Goal: Complete application form

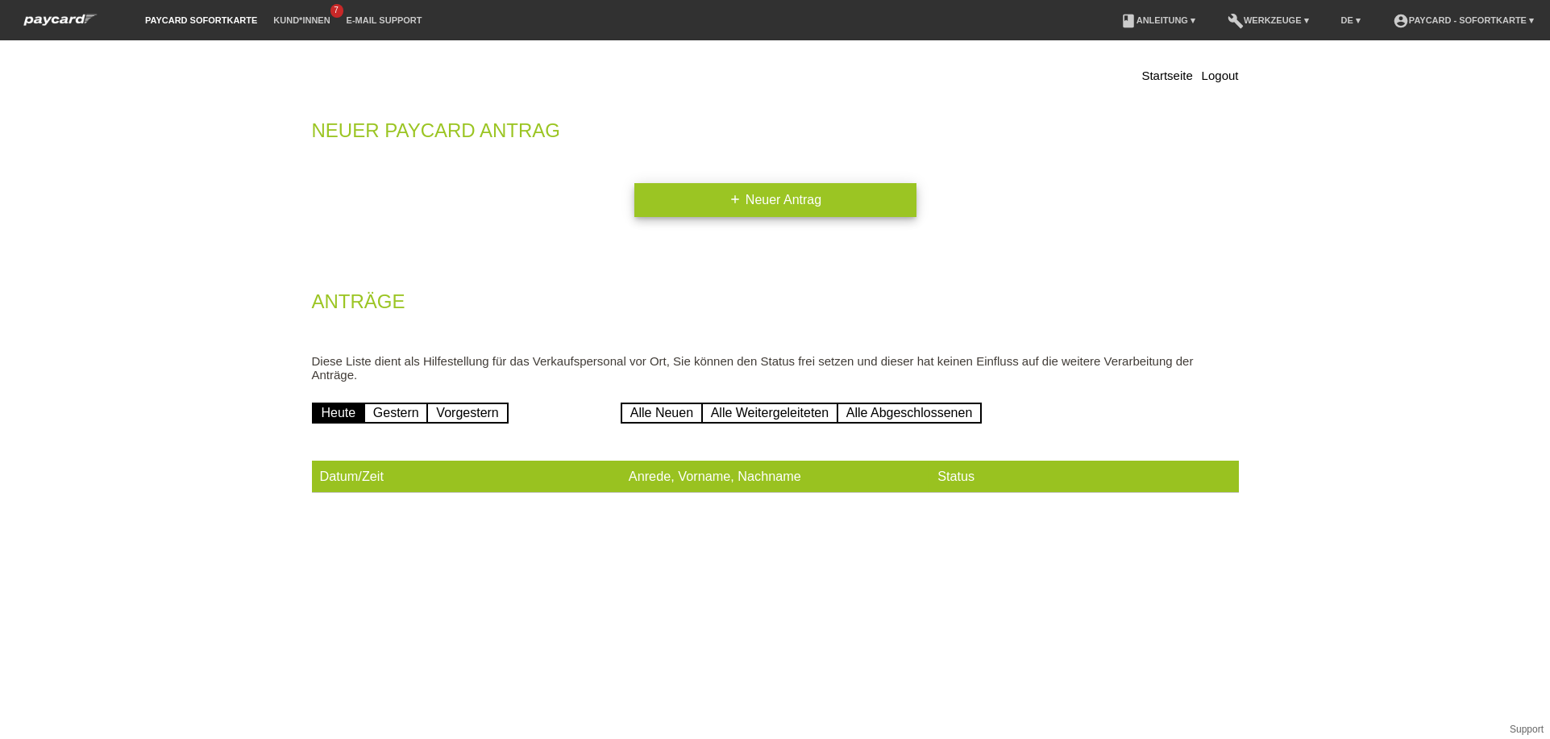
click at [738, 199] on icon "add" at bounding box center [735, 199] width 13 height 13
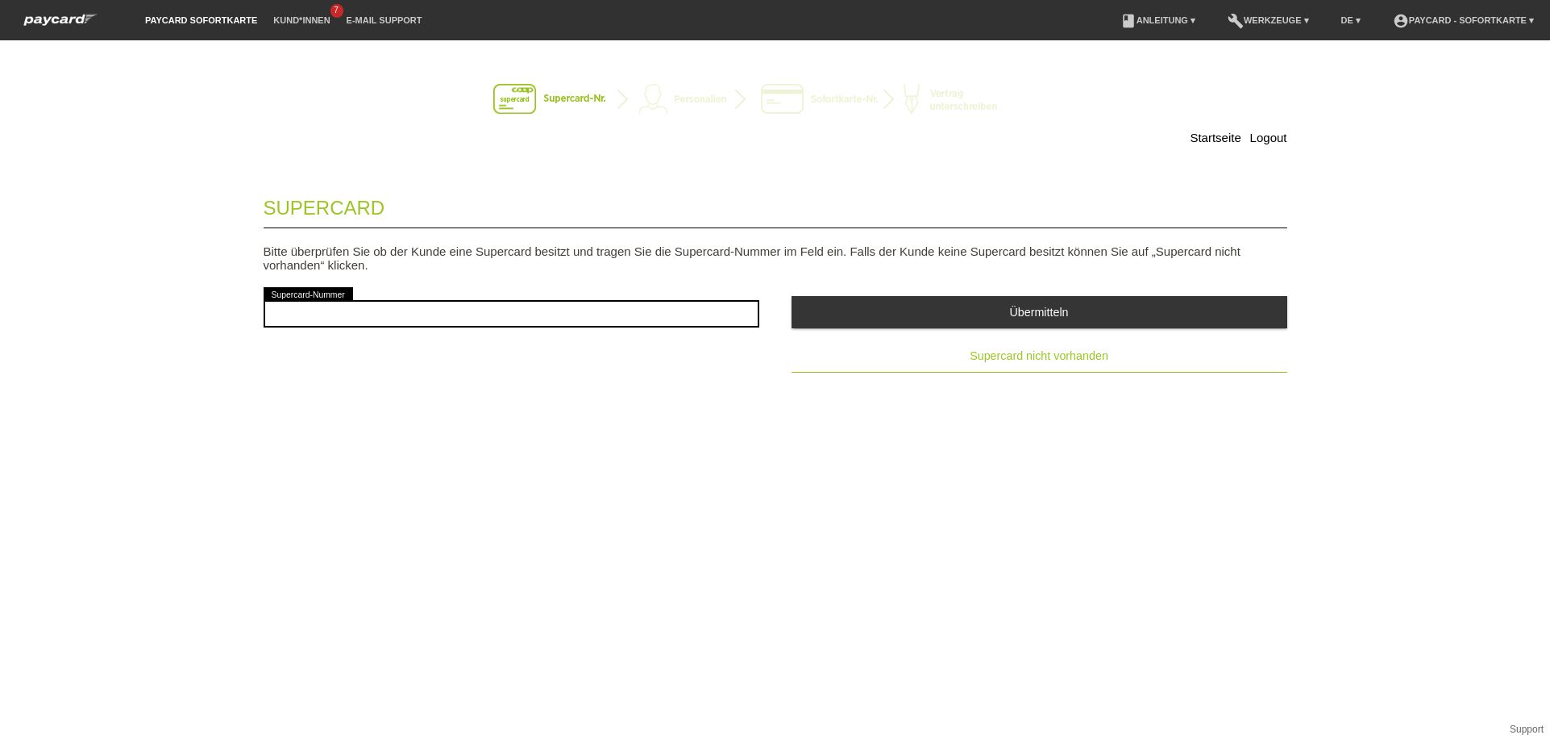
click at [985, 355] on span "Supercard nicht vorhanden" at bounding box center [1039, 355] width 139 height 13
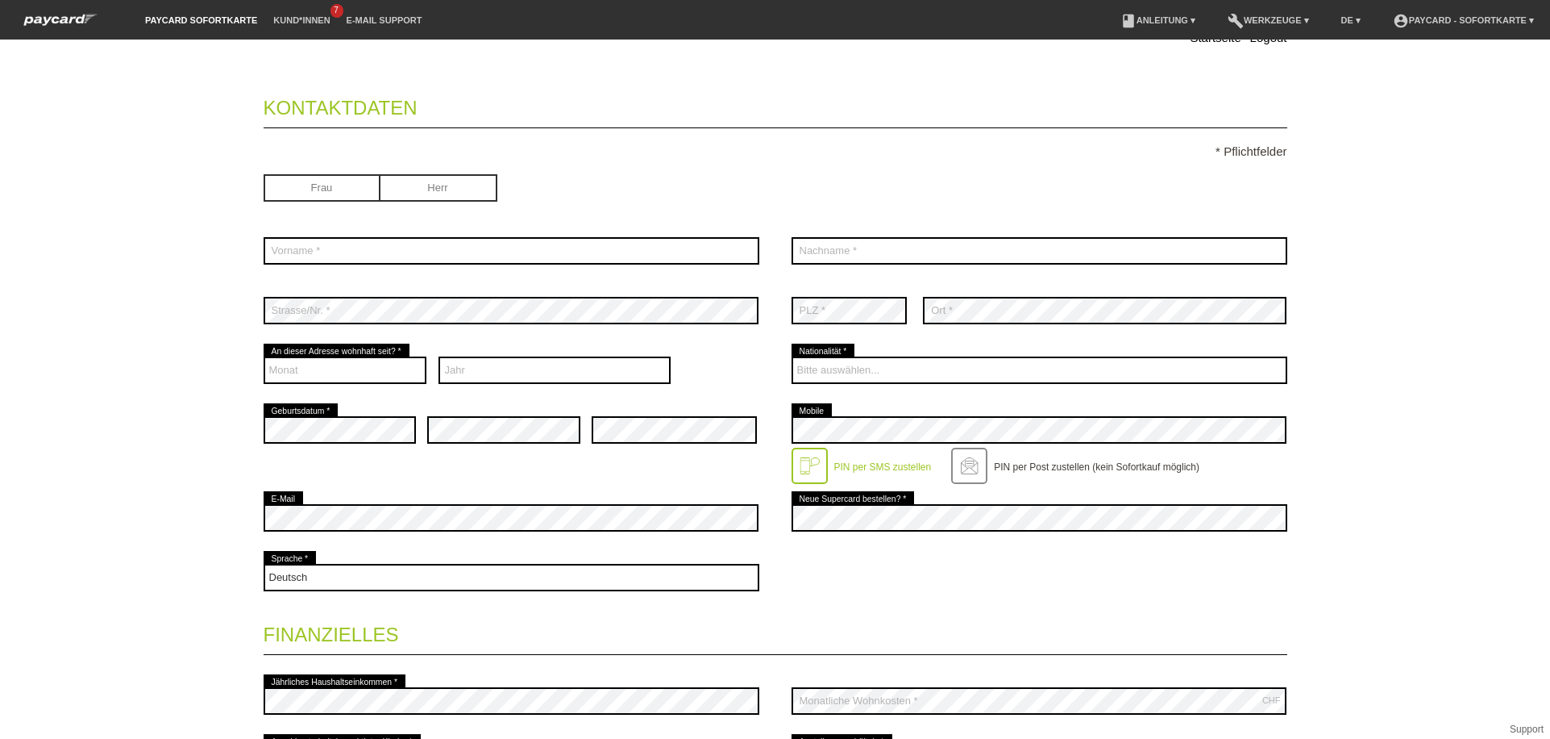
scroll to position [102, 0]
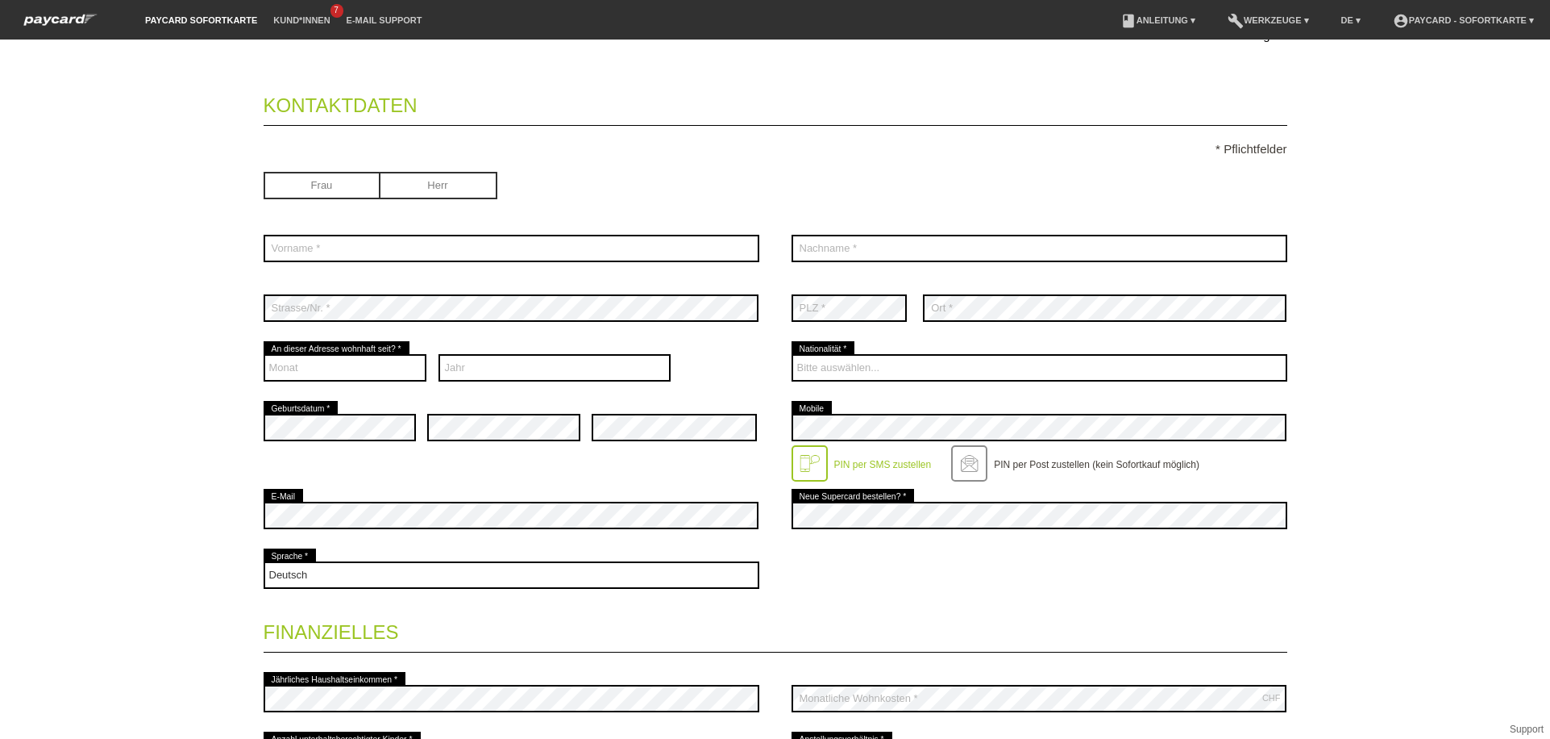
click at [356, 193] on input "radio" at bounding box center [322, 184] width 117 height 24
radio input "true"
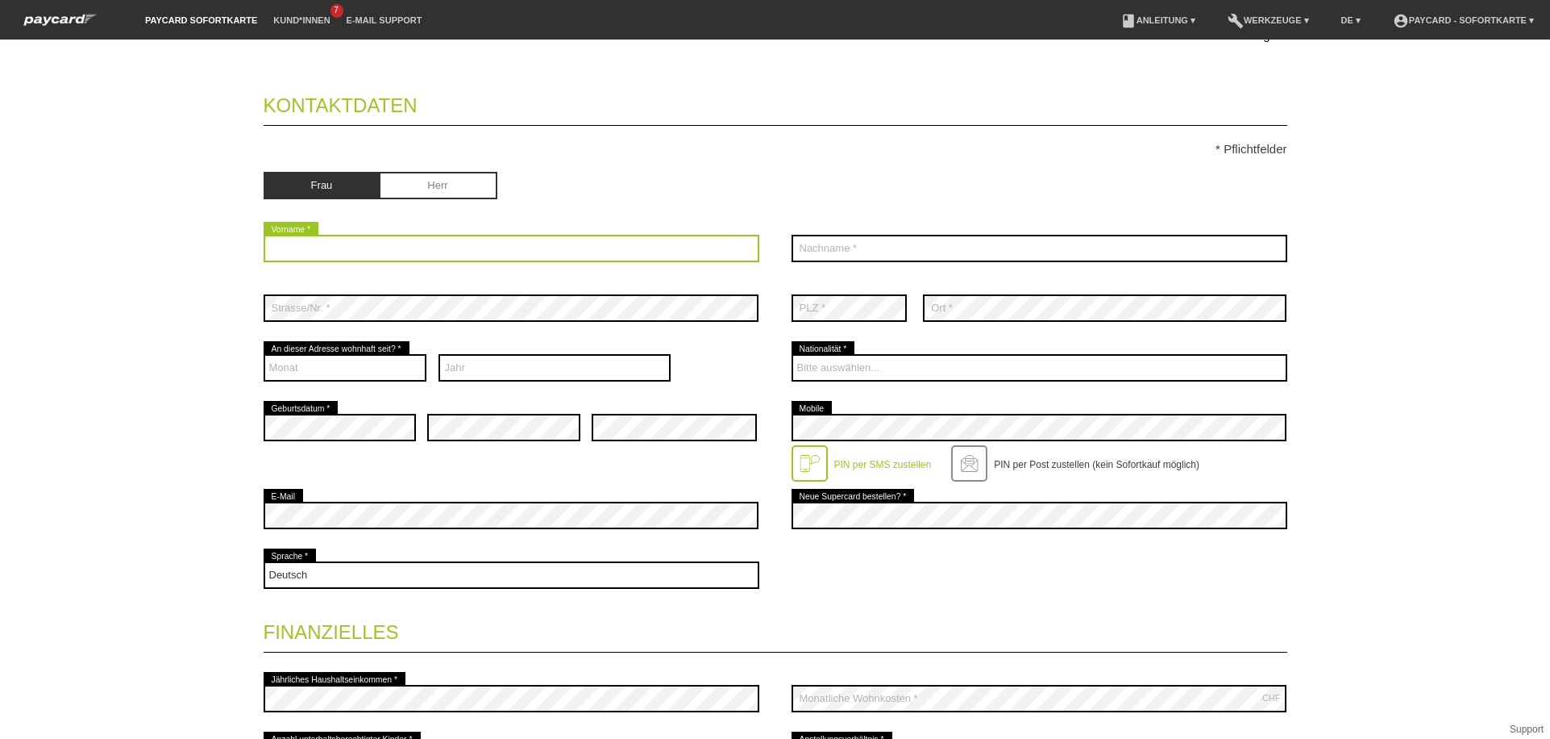
click at [368, 252] on input "text" at bounding box center [512, 248] width 496 height 27
type input "Merdjani"
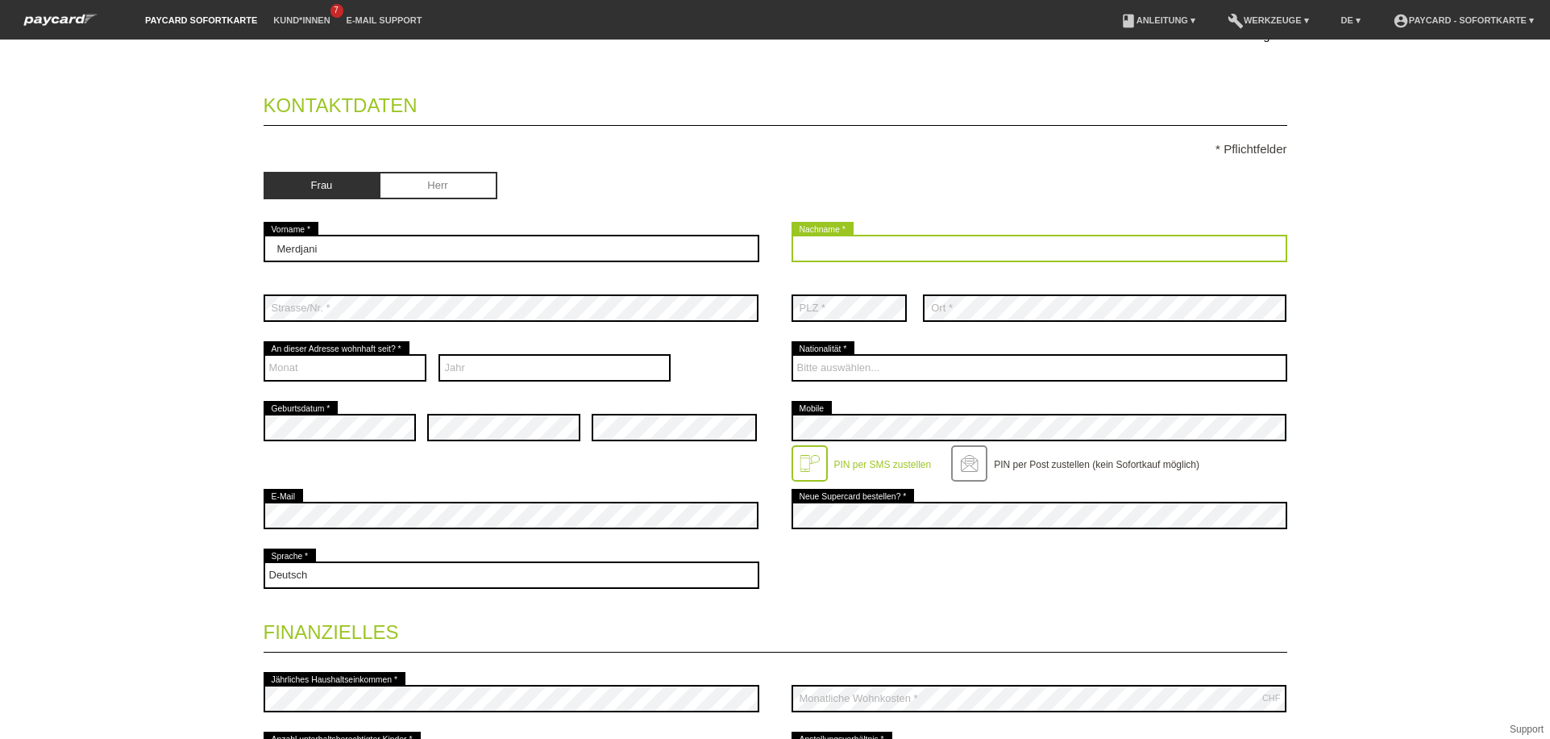
click at [853, 251] on input "text" at bounding box center [1040, 248] width 496 height 27
type input "Ljazime"
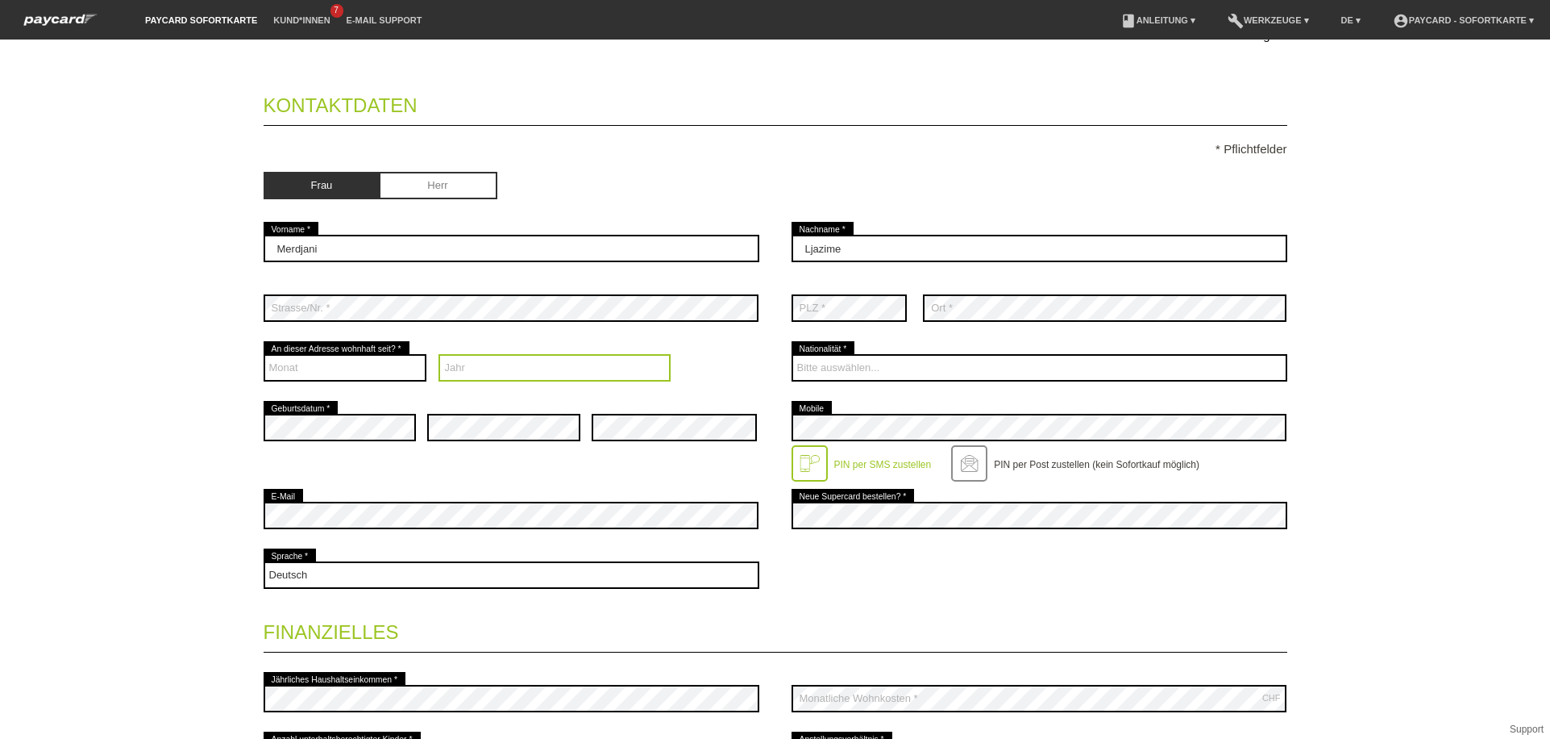
click at [501, 374] on select "Jahr 2025 2024 2023 2022 2021 2020 2019 2018 2017 2016" at bounding box center [555, 367] width 232 height 27
select select "2000"
click at [439, 354] on select "Jahr 2025 2024 2023 2022 2021 2020 2019 2018 2017 2016" at bounding box center [555, 367] width 232 height 27
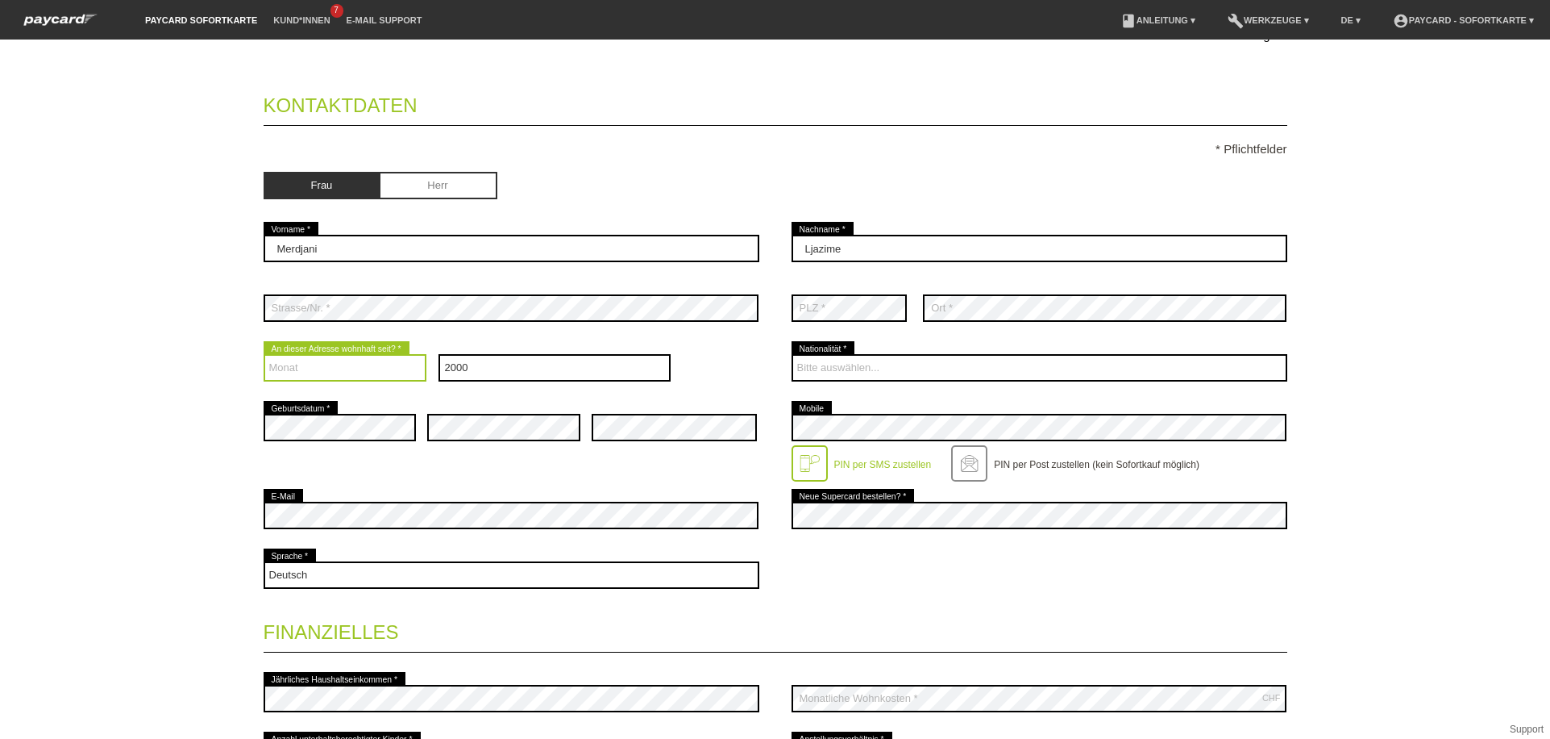
click at [352, 356] on select "Monat 01 02 03 04 05 06 07 08 09 10 11 12" at bounding box center [346, 367] width 164 height 27
select select "05"
click at [264, 354] on select "Monat 01 02 03 04 05 06 07 08 09 10 11 12" at bounding box center [346, 367] width 164 height 27
click at [645, 444] on div "error" at bounding box center [674, 427] width 165 height 60
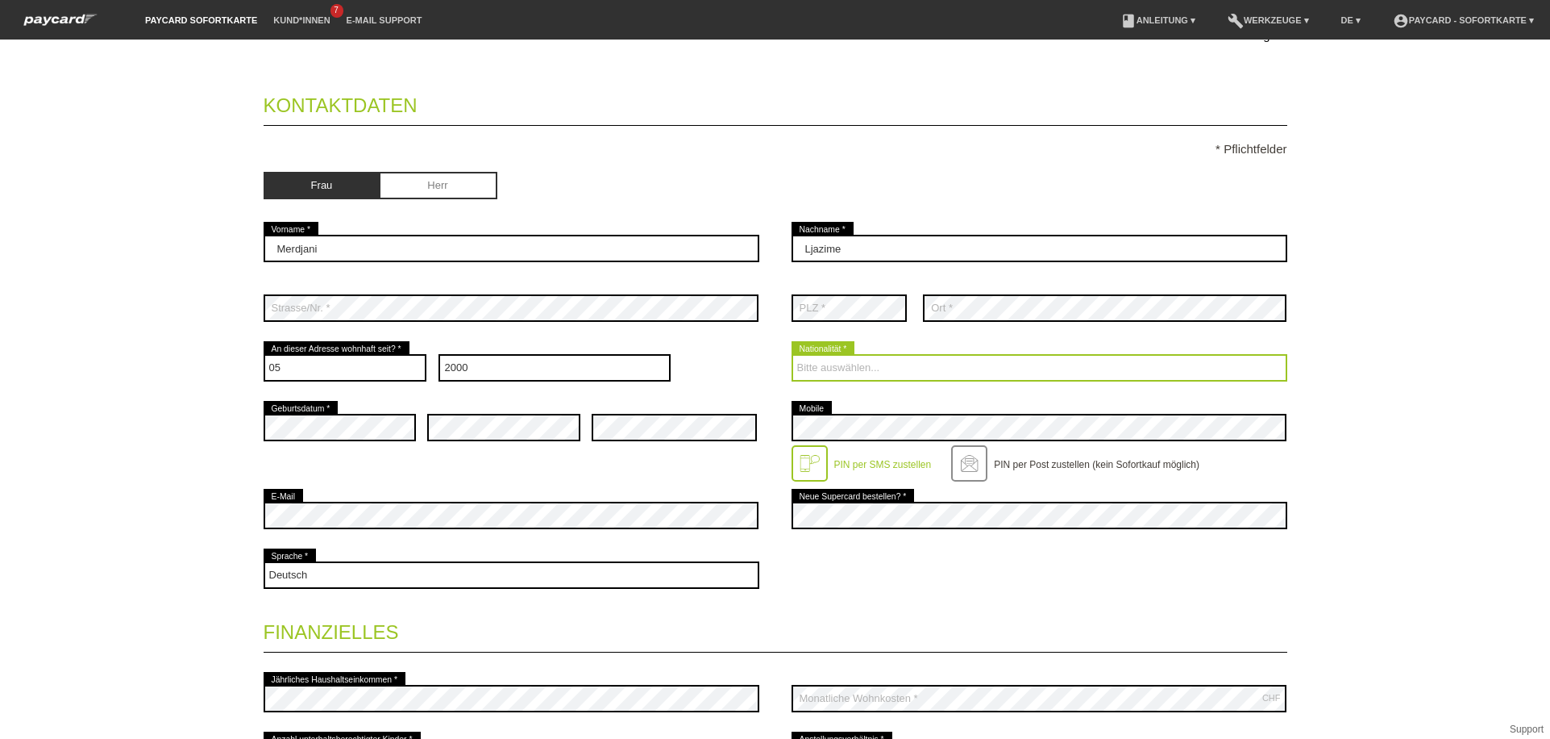
click at [849, 360] on select "Bitte auswählen... Schweiz Deutschland Liechtenstein Österreich ------------ Af…" at bounding box center [1040, 367] width 496 height 27
select select "MK"
click at [792, 354] on select "Bitte auswählen... Schweiz Deutschland Liechtenstein Österreich ------------ Af…" at bounding box center [1040, 367] width 496 height 27
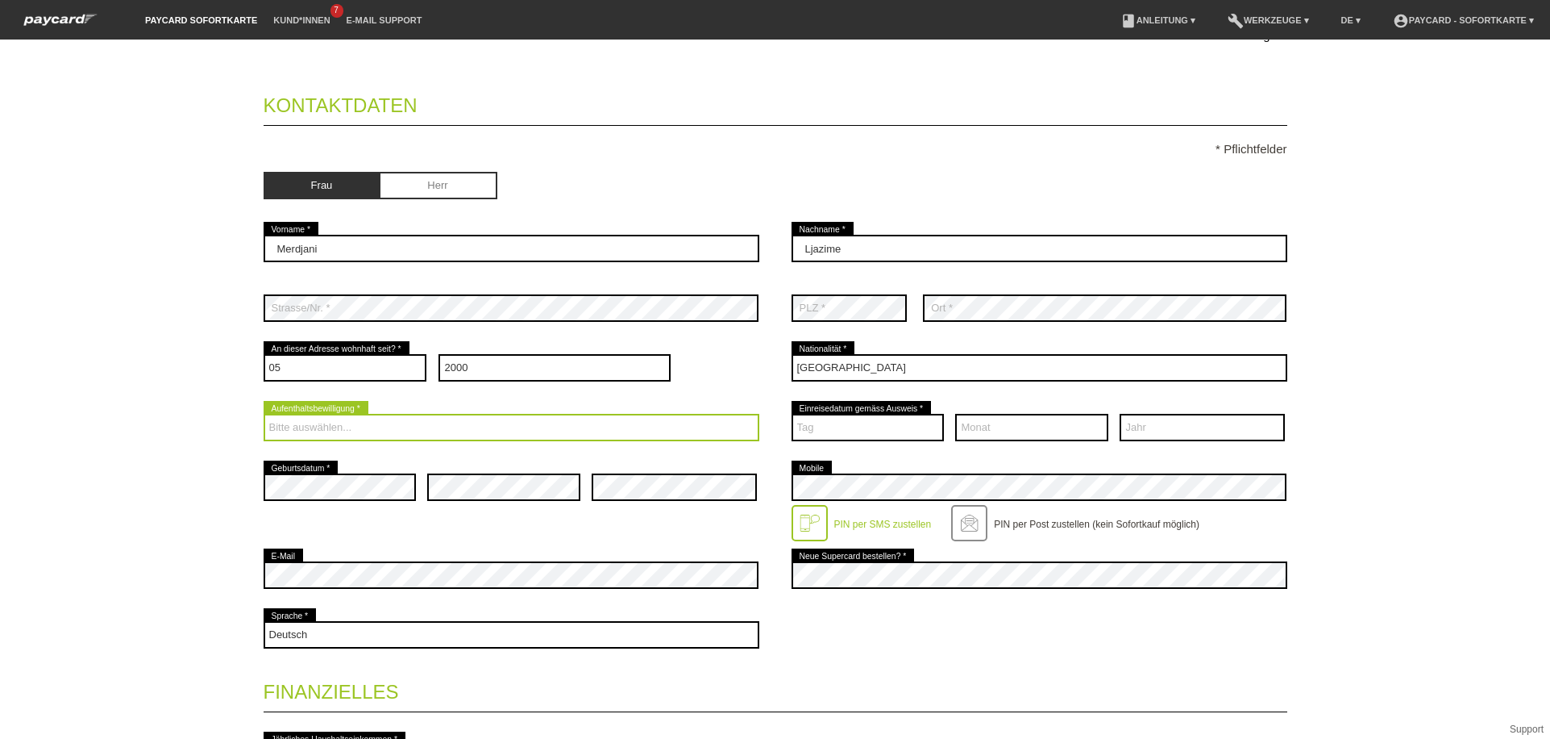
click at [514, 438] on select "Bitte auswählen... C B B - Flüchtlingsstatus Andere" at bounding box center [512, 427] width 496 height 27
select select "B"
click at [264, 414] on select "Bitte auswählen... C B B - Flüchtlingsstatus Andere" at bounding box center [512, 427] width 496 height 27
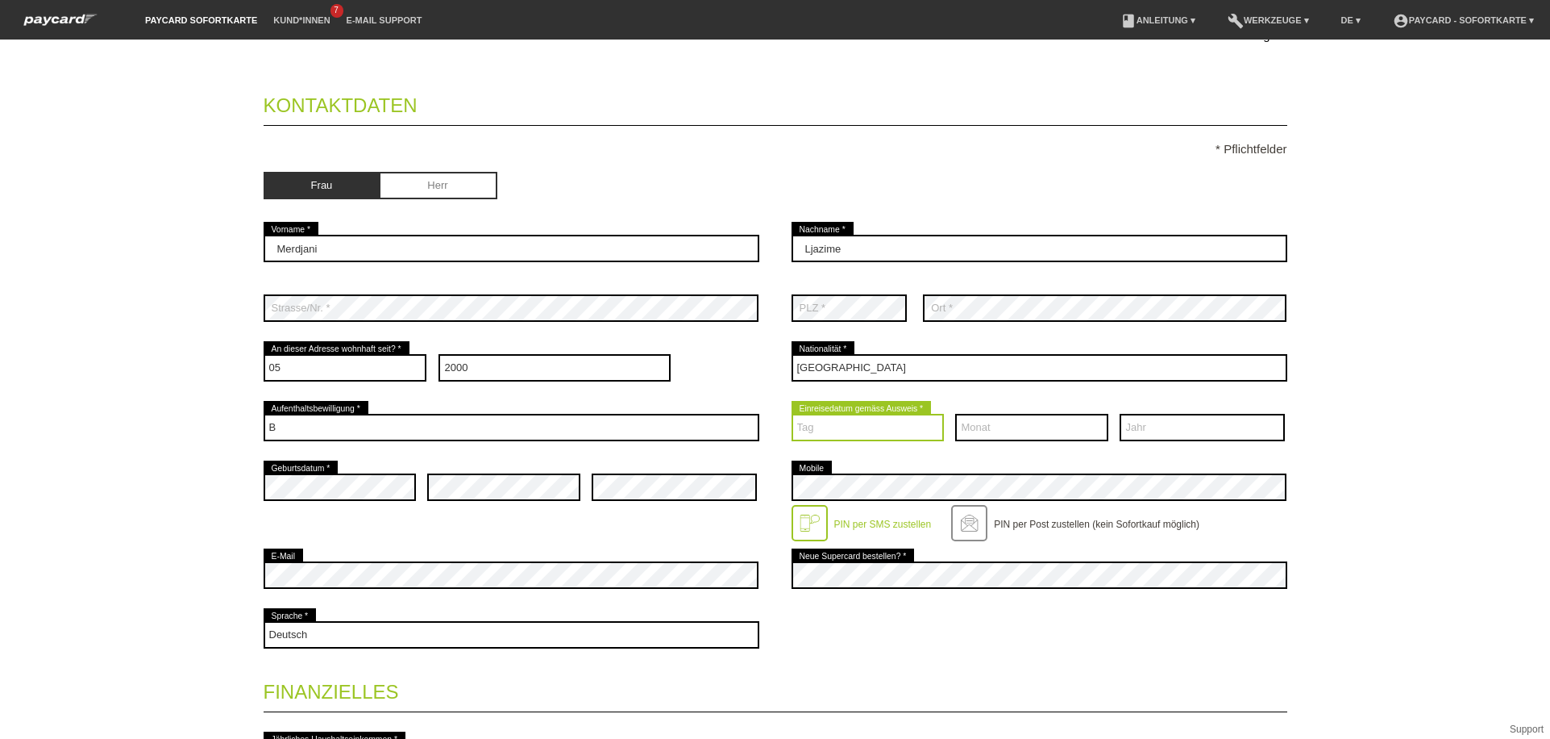
click at [855, 426] on select "Tag 01 02 03 04 05 06 07 08 09 10 11 12 13 14 15 16 17" at bounding box center [868, 427] width 153 height 27
select select "13"
click at [792, 414] on select "Tag 01 02 03 04 05 06 07 08 09 10 11 12 13 14 15 16 17" at bounding box center [868, 427] width 153 height 27
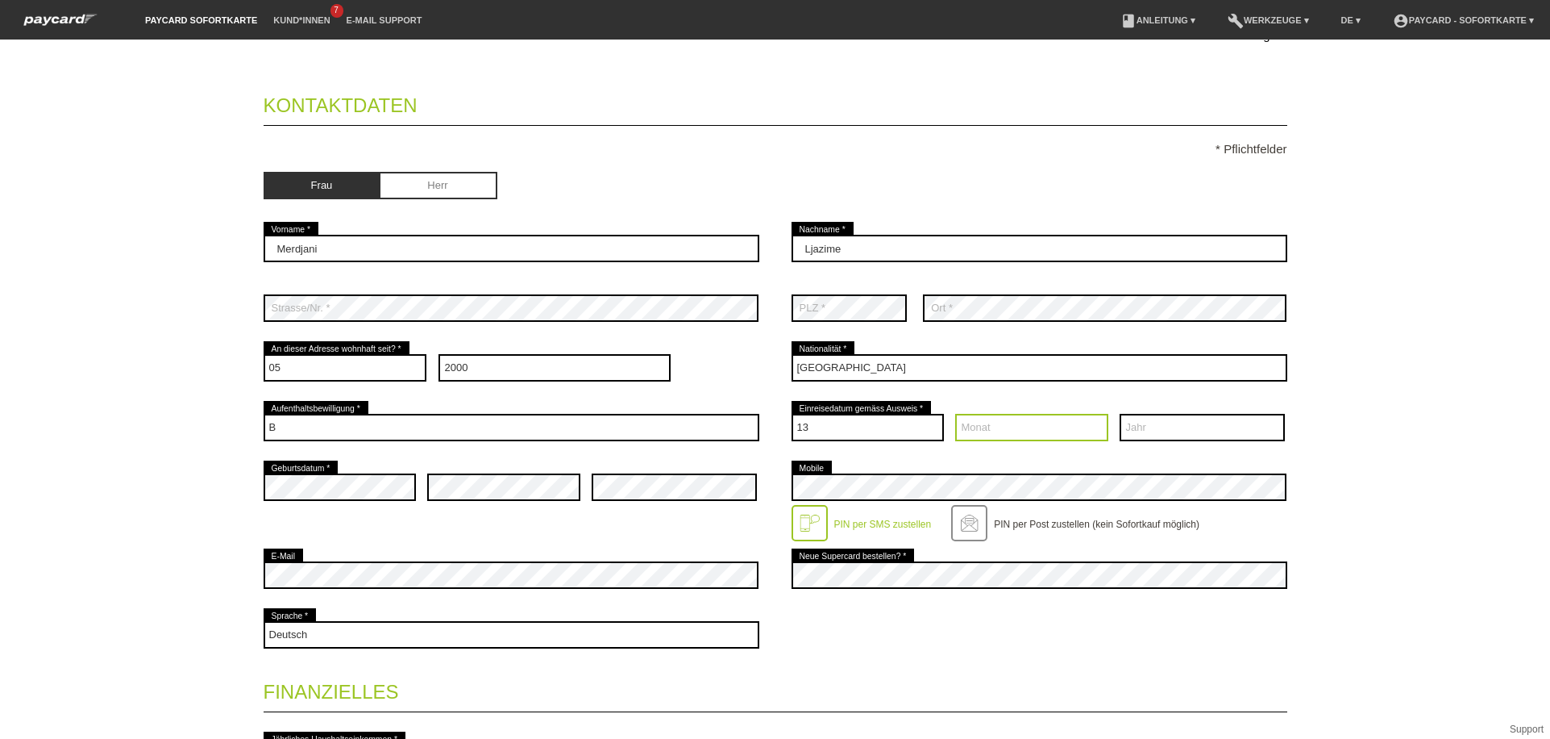
click at [1055, 422] on select "Monat 01 02 03 04 05 06 07 08 09 10 11 12" at bounding box center [1031, 427] width 153 height 27
select select "07"
click at [955, 414] on select "Monat 01 02 03 04 05 06 07 08 09 10 11 12" at bounding box center [1031, 427] width 153 height 27
click at [1156, 422] on select "Jahr 2025 2024 2023 2022 2021 2020 2019 2018 2017 2016" at bounding box center [1202, 427] width 165 height 27
select select "1997"
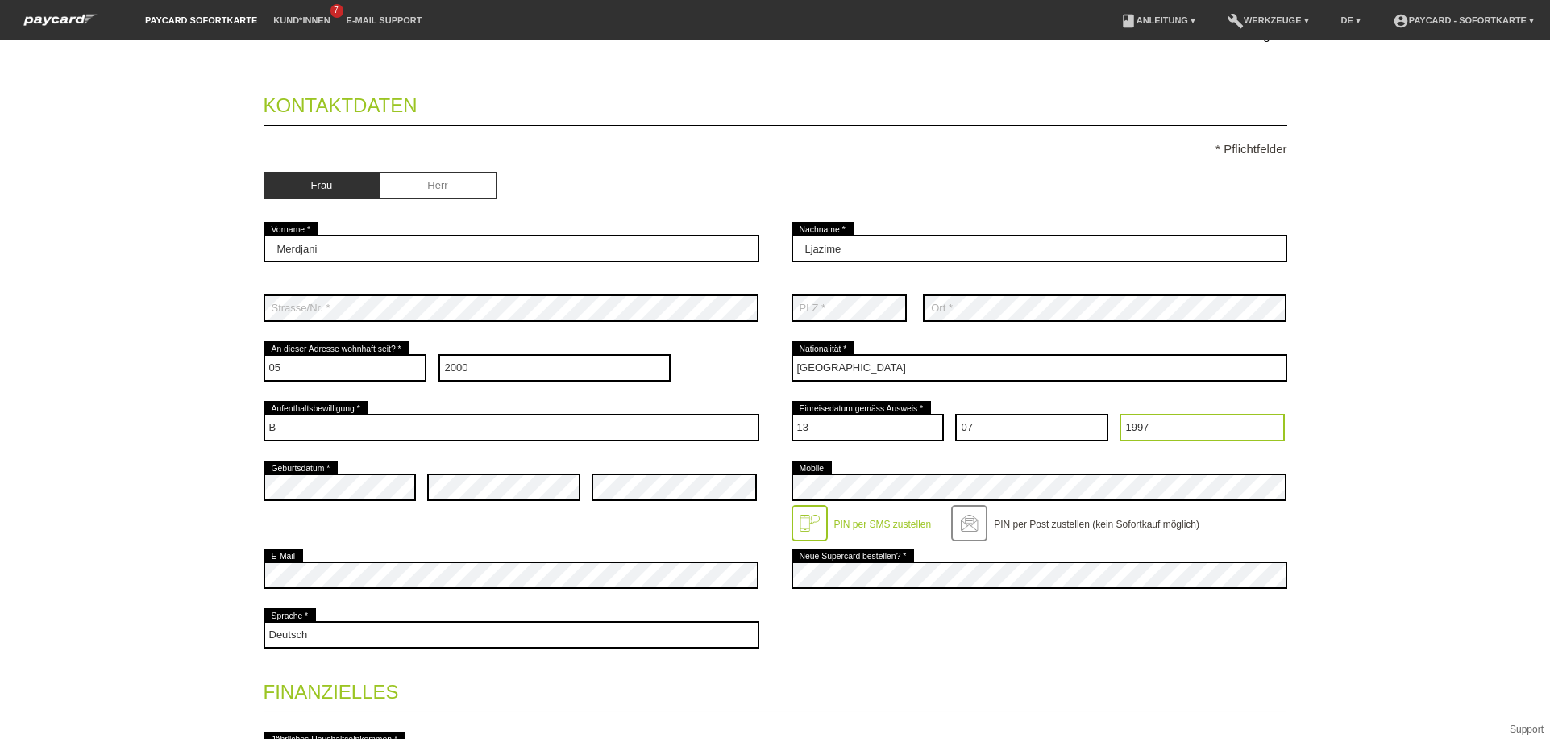
click at [1120, 414] on select "Jahr 2025 2024 2023 2022 2021 2020 2019 2018 2017 2016" at bounding box center [1202, 427] width 165 height 27
click at [835, 614] on div at bounding box center [1040, 611] width 496 height 12
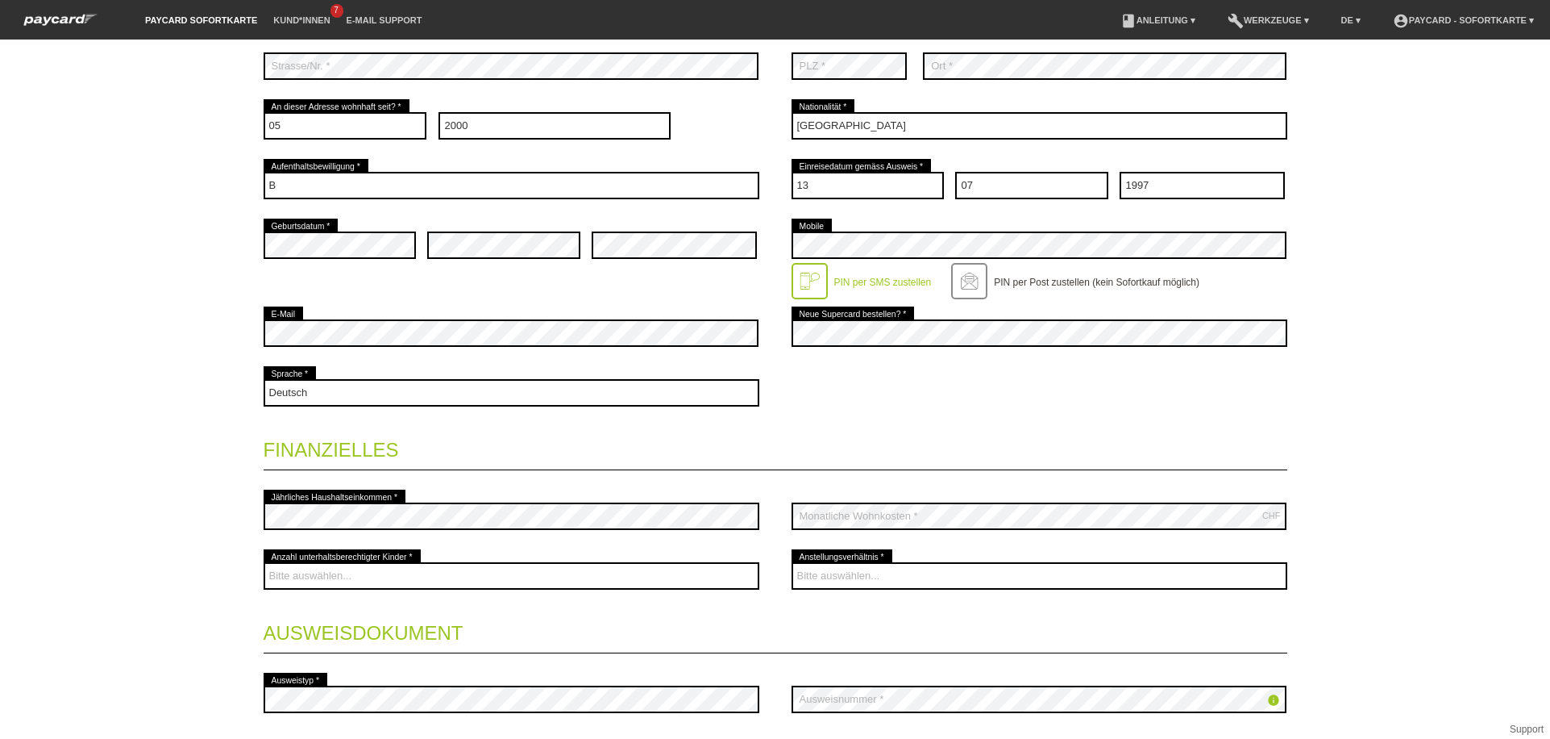
scroll to position [360, 0]
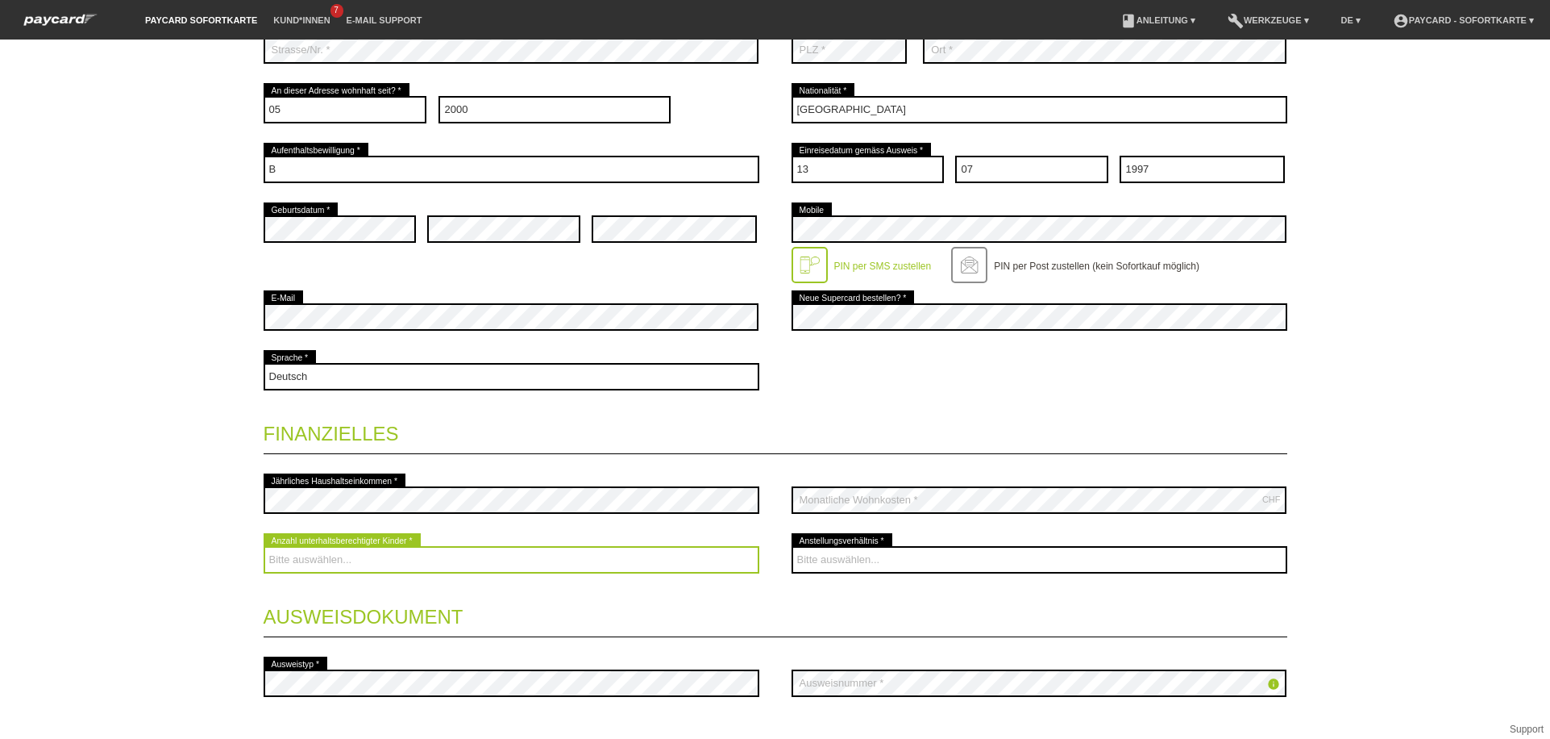
click at [363, 553] on select "Bitte auswählen... 0 1 2 3 4 5 6 7 8 9" at bounding box center [512, 559] width 496 height 27
select select "3"
click at [264, 546] on select "Bitte auswählen... 0 1 2 3 4 5 6 7 8 9" at bounding box center [512, 559] width 496 height 27
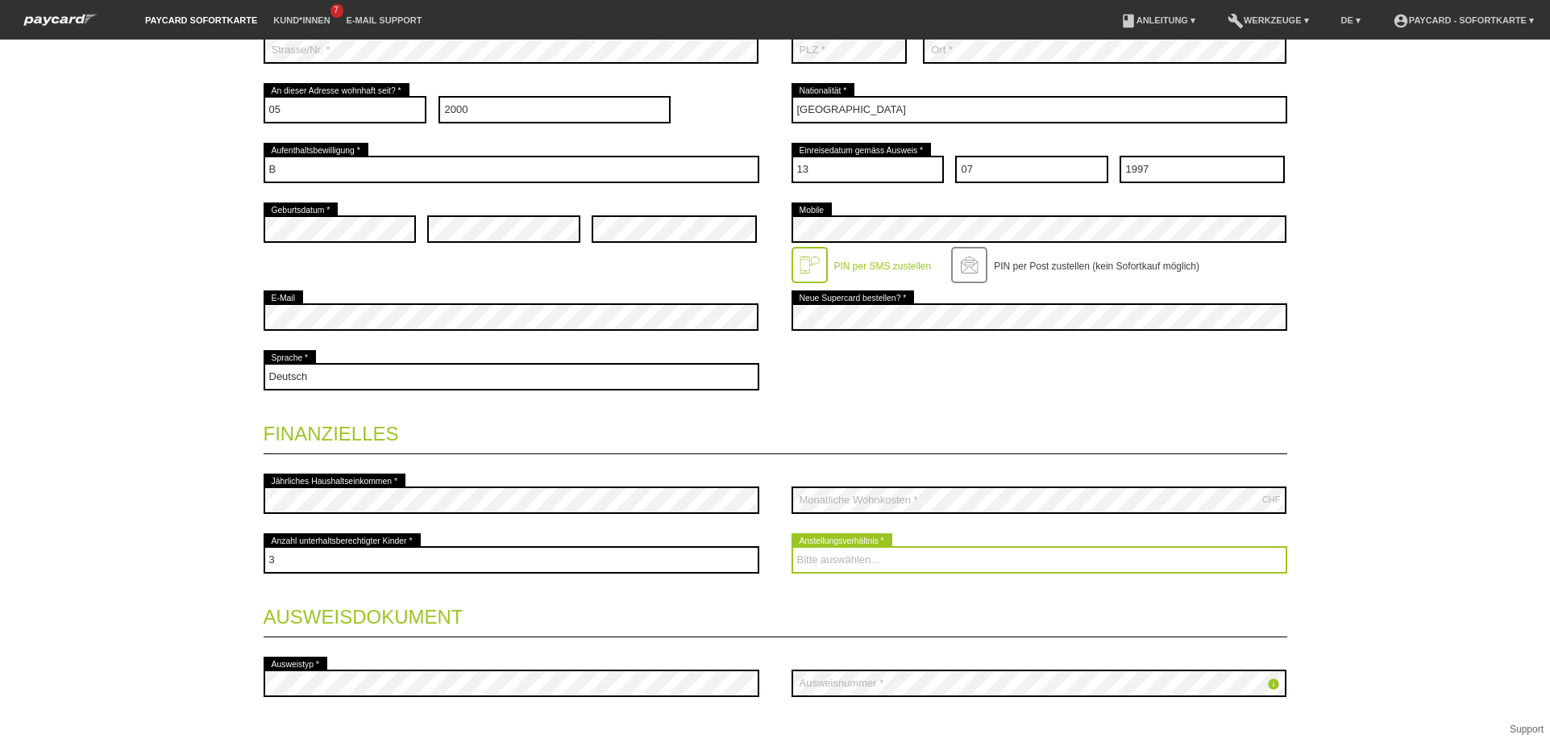
click at [826, 554] on select "Bitte auswählen... Unbefristet Befristet Lehrling/Student Pensioniert Nicht arb…" at bounding box center [1040, 559] width 496 height 27
select select "TEMPORARY"
click at [792, 546] on select "Bitte auswählen... Unbefristet Befristet Lehrling/Student Pensioniert Nicht arb…" at bounding box center [1040, 559] width 496 height 27
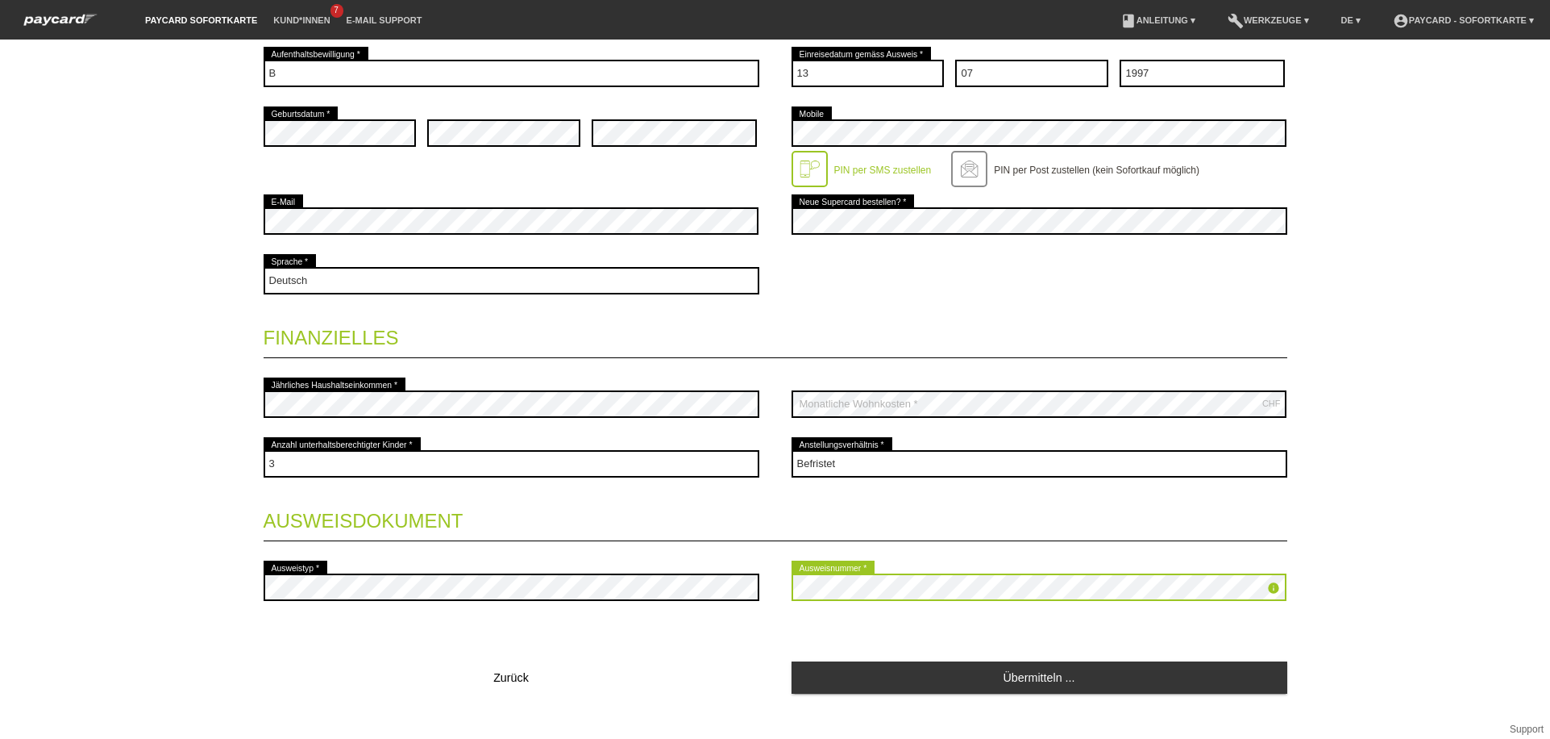
scroll to position [479, 0]
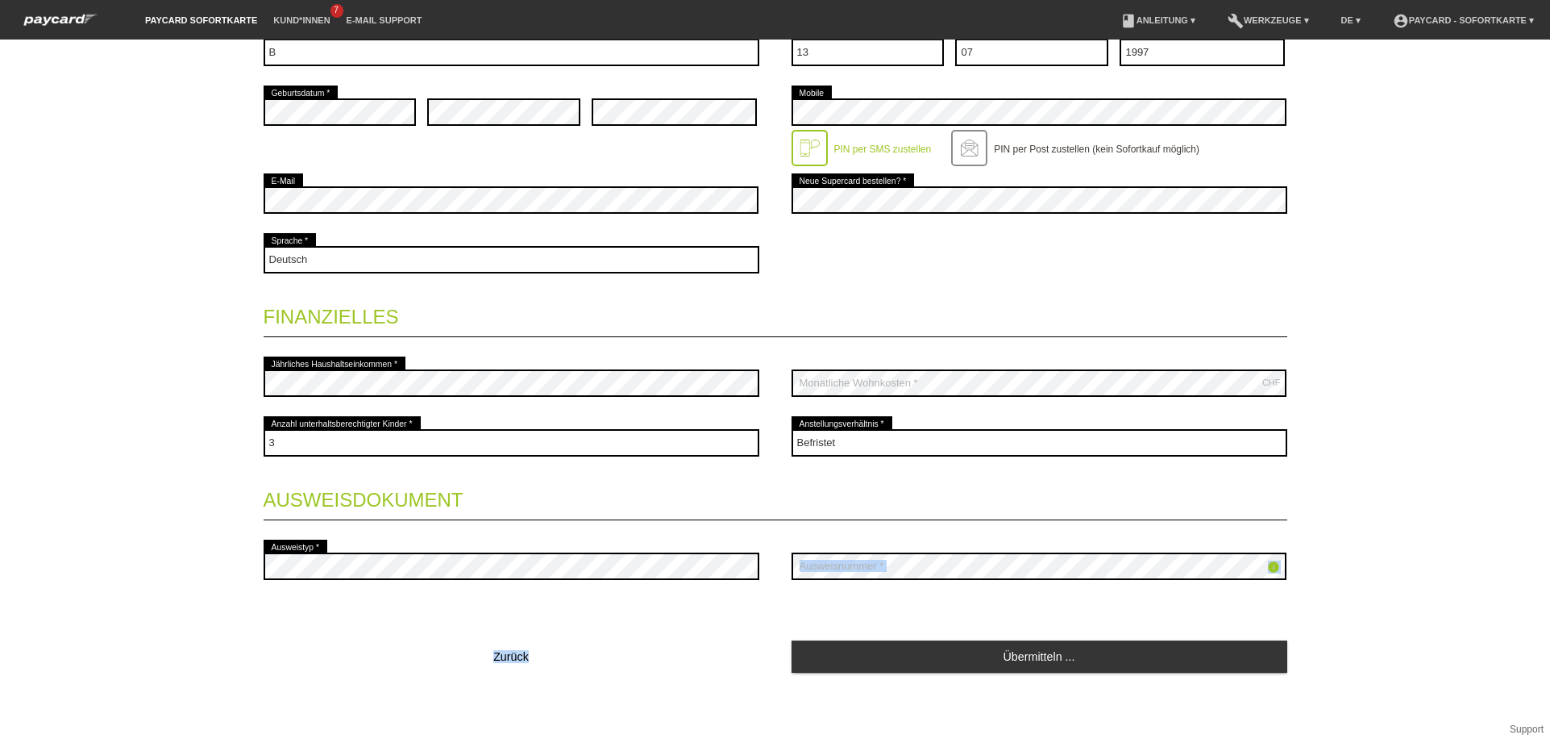
click at [1004, 564] on fieldset "Kontaktdaten * Pflichtfelder Frau Herr Merdjani error Vorname * Ljazime 01" at bounding box center [776, 188] width 1024 height 971
click at [916, 491] on legend "Ausweisdokument" at bounding box center [776, 496] width 1024 height 48
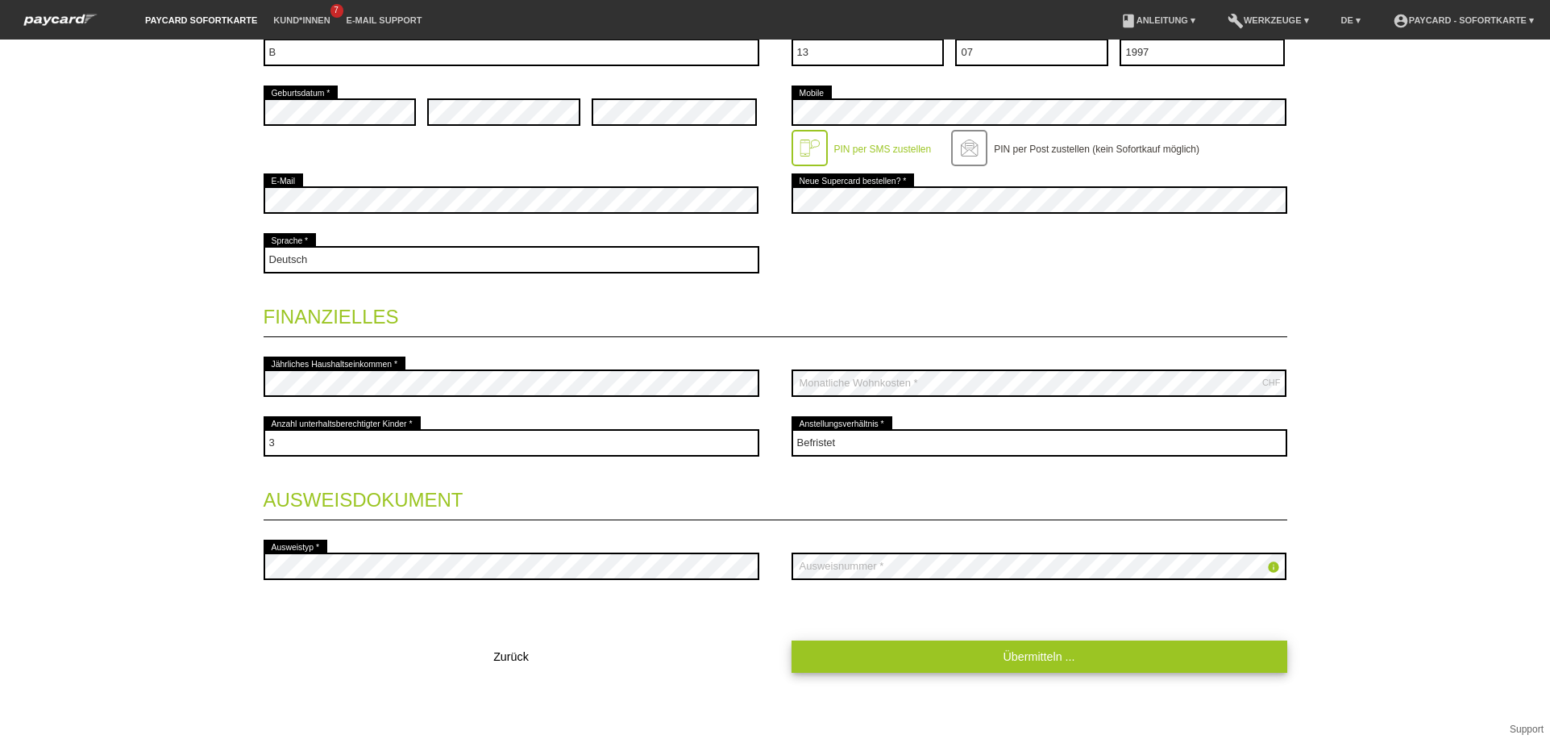
click at [1017, 649] on link "Übermitteln ..." at bounding box center [1040, 655] width 496 height 31
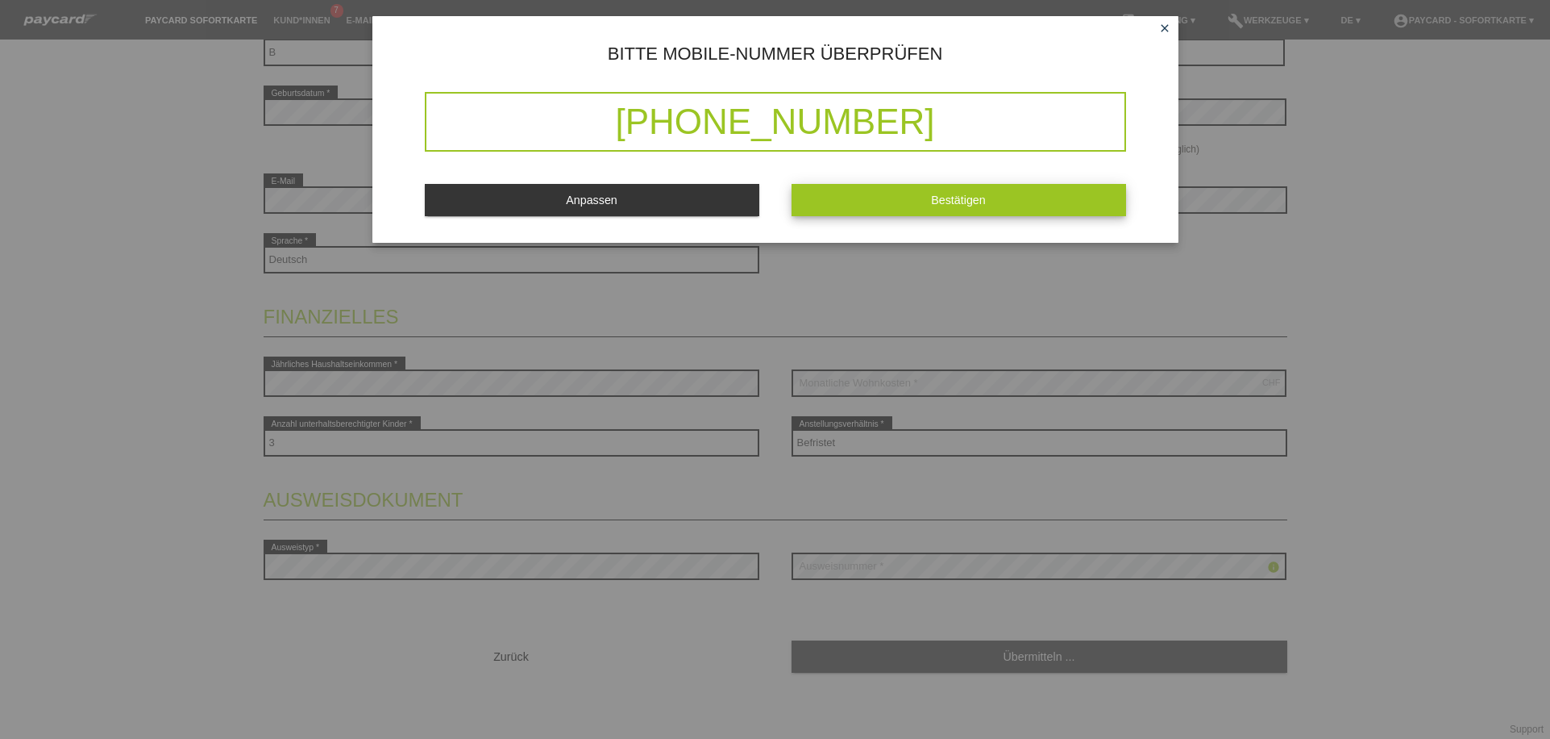
click at [884, 196] on button "Bestätigen" at bounding box center [959, 199] width 335 height 31
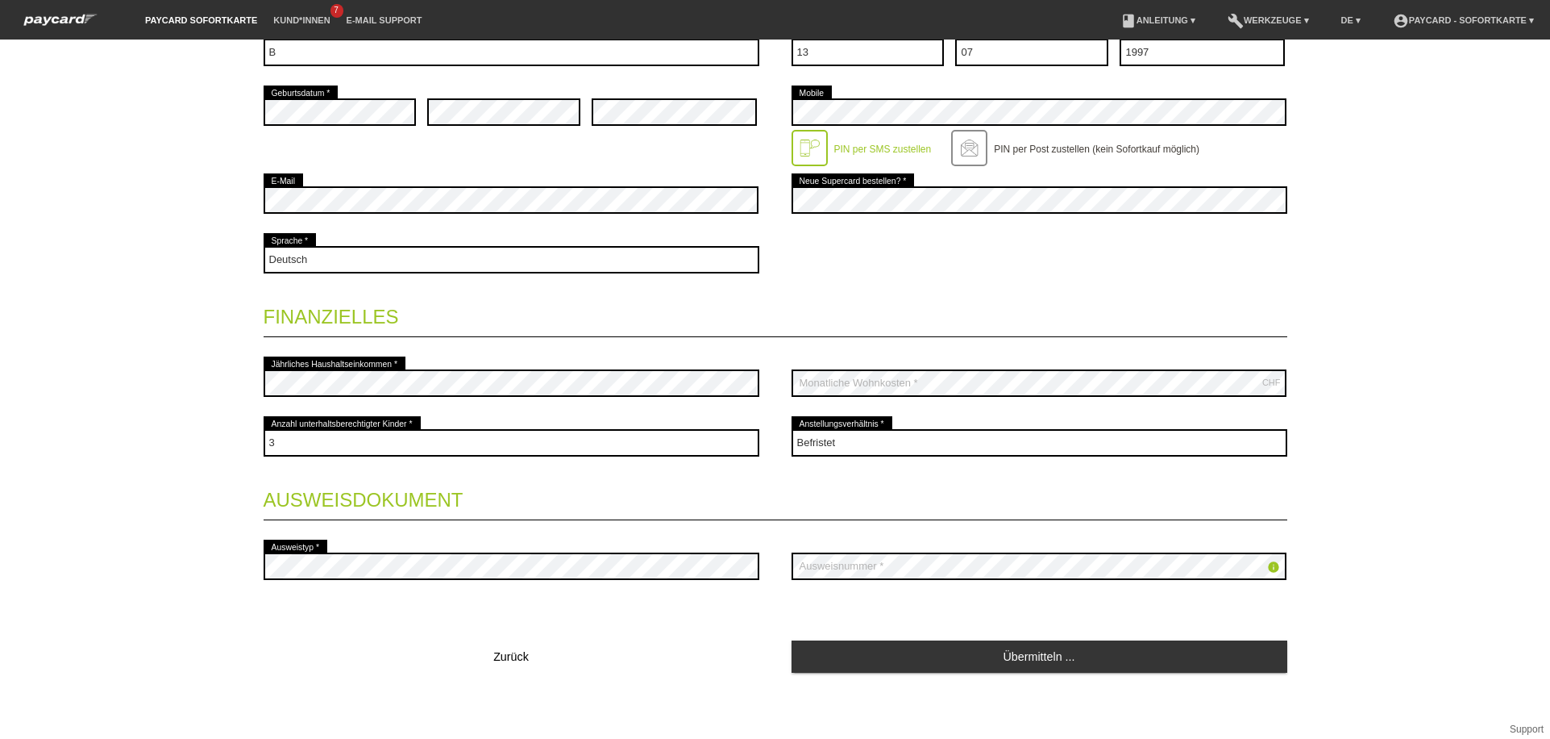
scroll to position [0, 0]
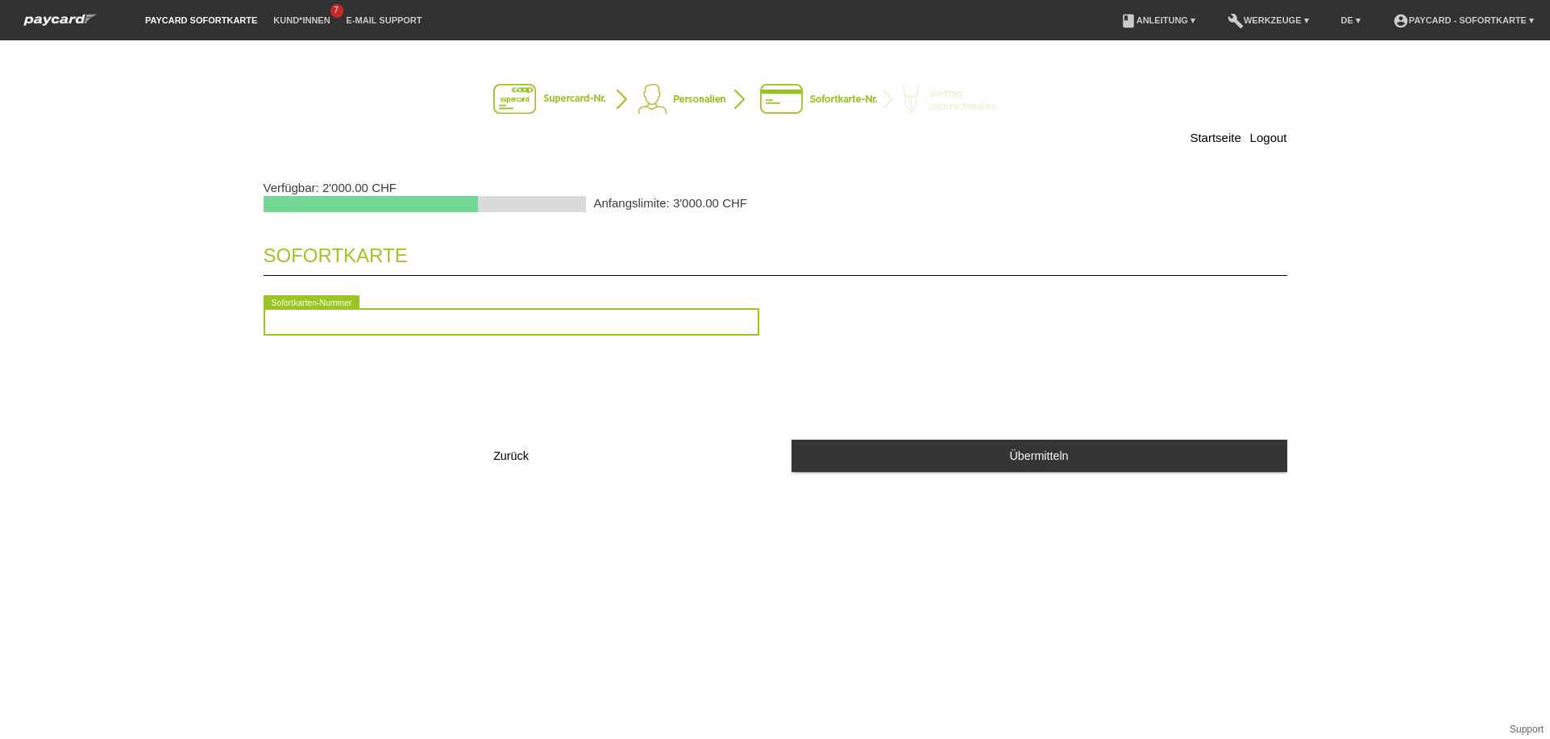
click at [545, 318] on input "text" at bounding box center [512, 321] width 496 height 27
type input "2090758056495"
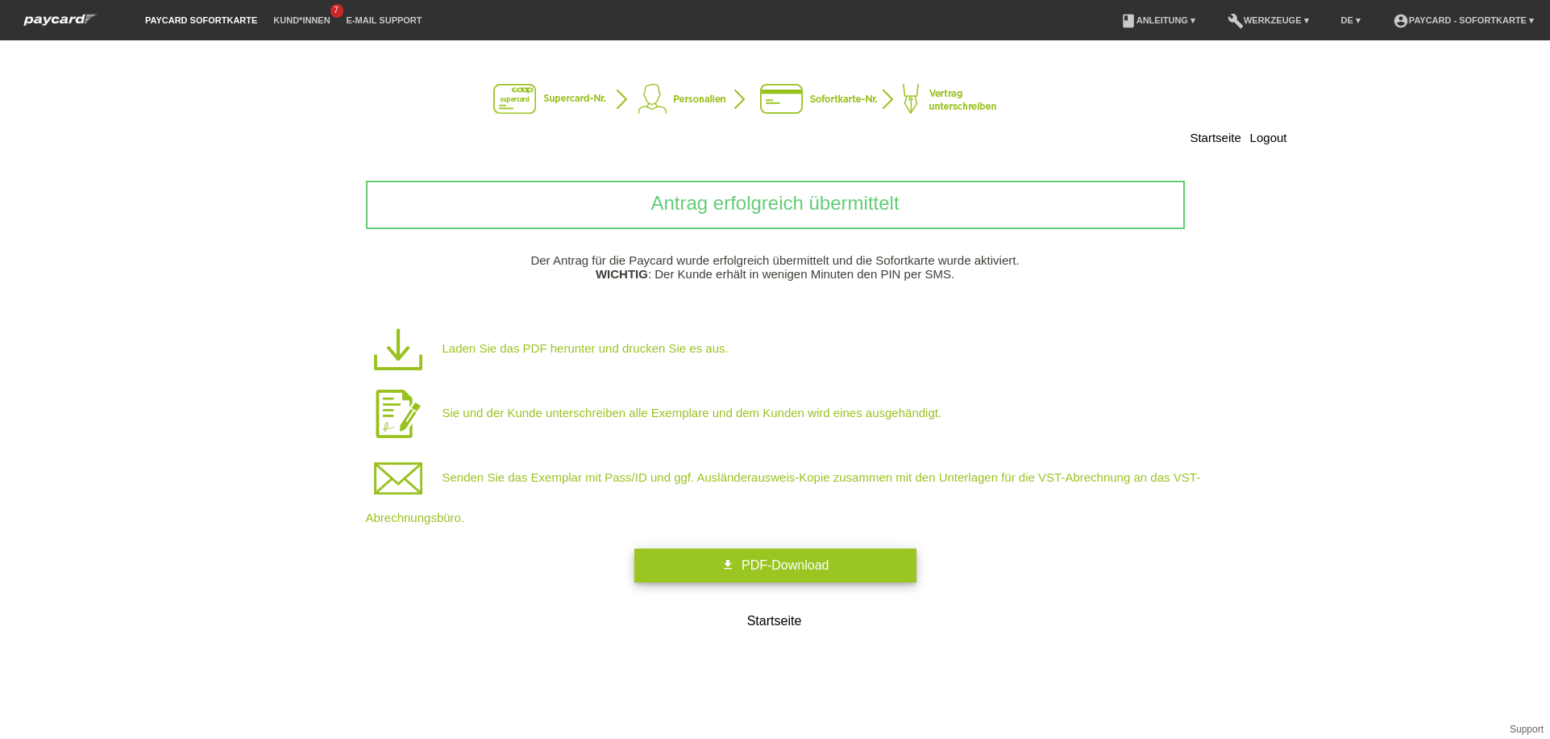
click at [791, 571] on span "PDF-Download" at bounding box center [785, 565] width 87 height 14
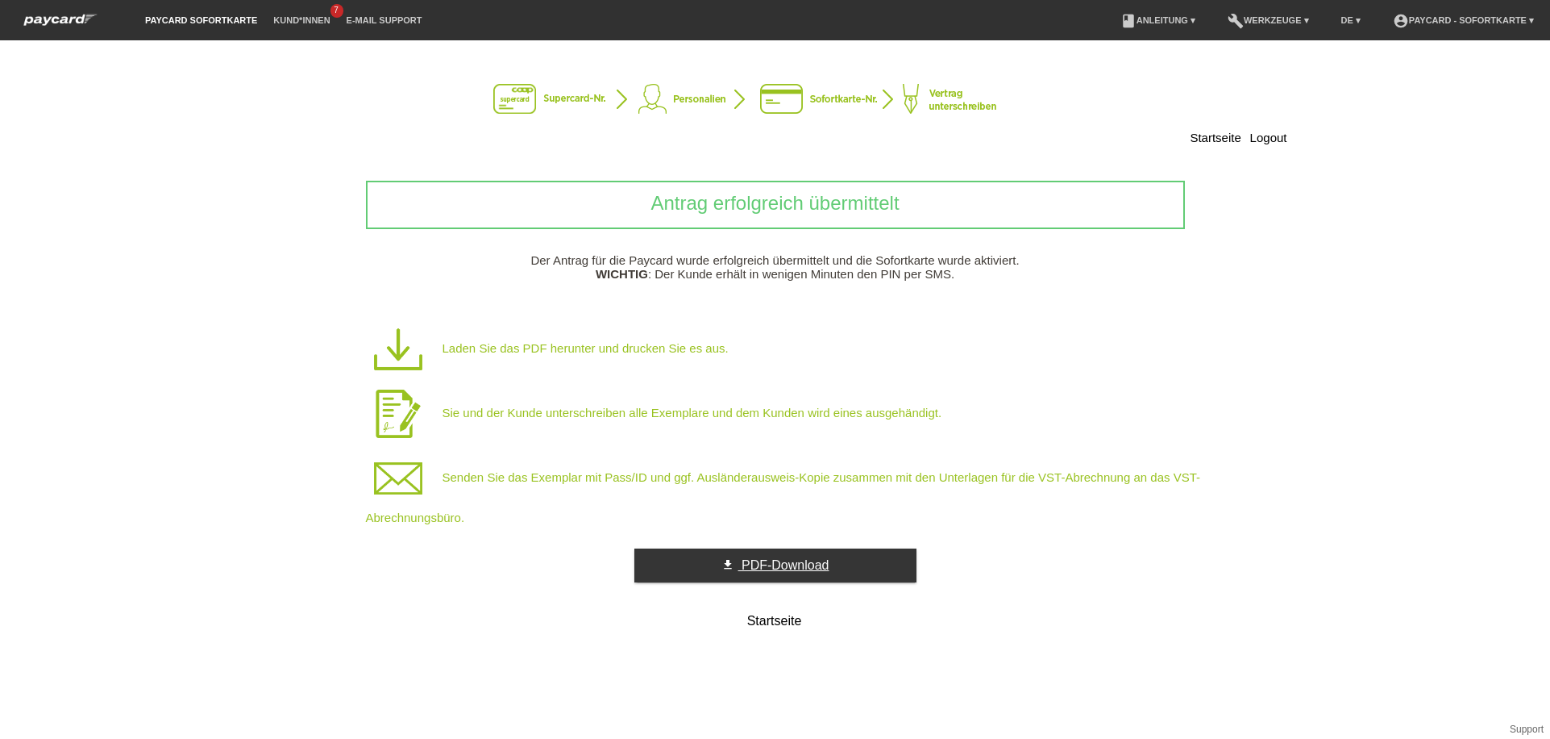
click at [696, 564] on link "get_app PDF-Download" at bounding box center [776, 565] width 282 height 34
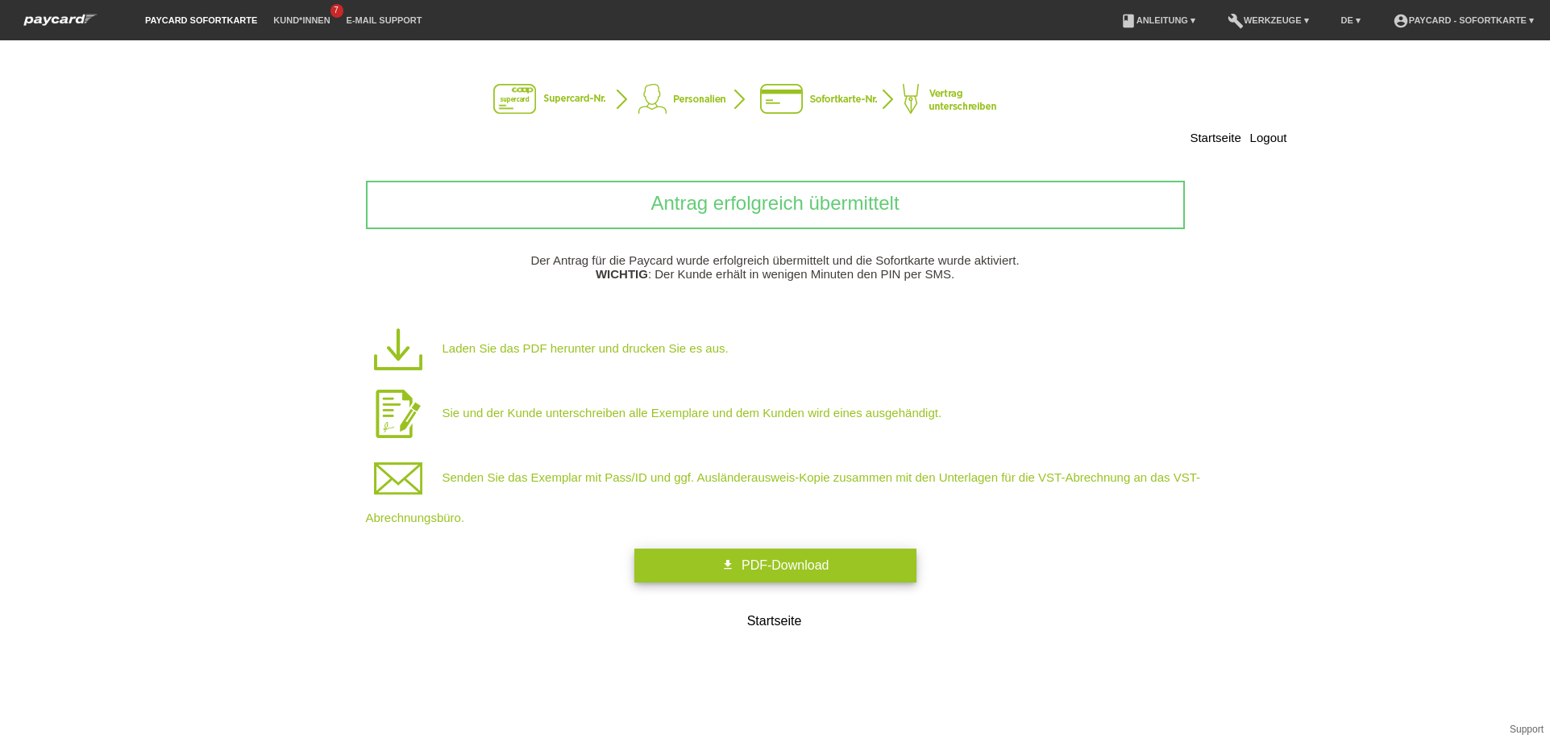
click at [727, 432] on p "Sie und der Kunde unterschreiben alle Exemplare und dem Kunden wird eines ausge…" at bounding box center [801, 413] width 871 height 64
